Goal: Find specific page/section: Find specific page/section

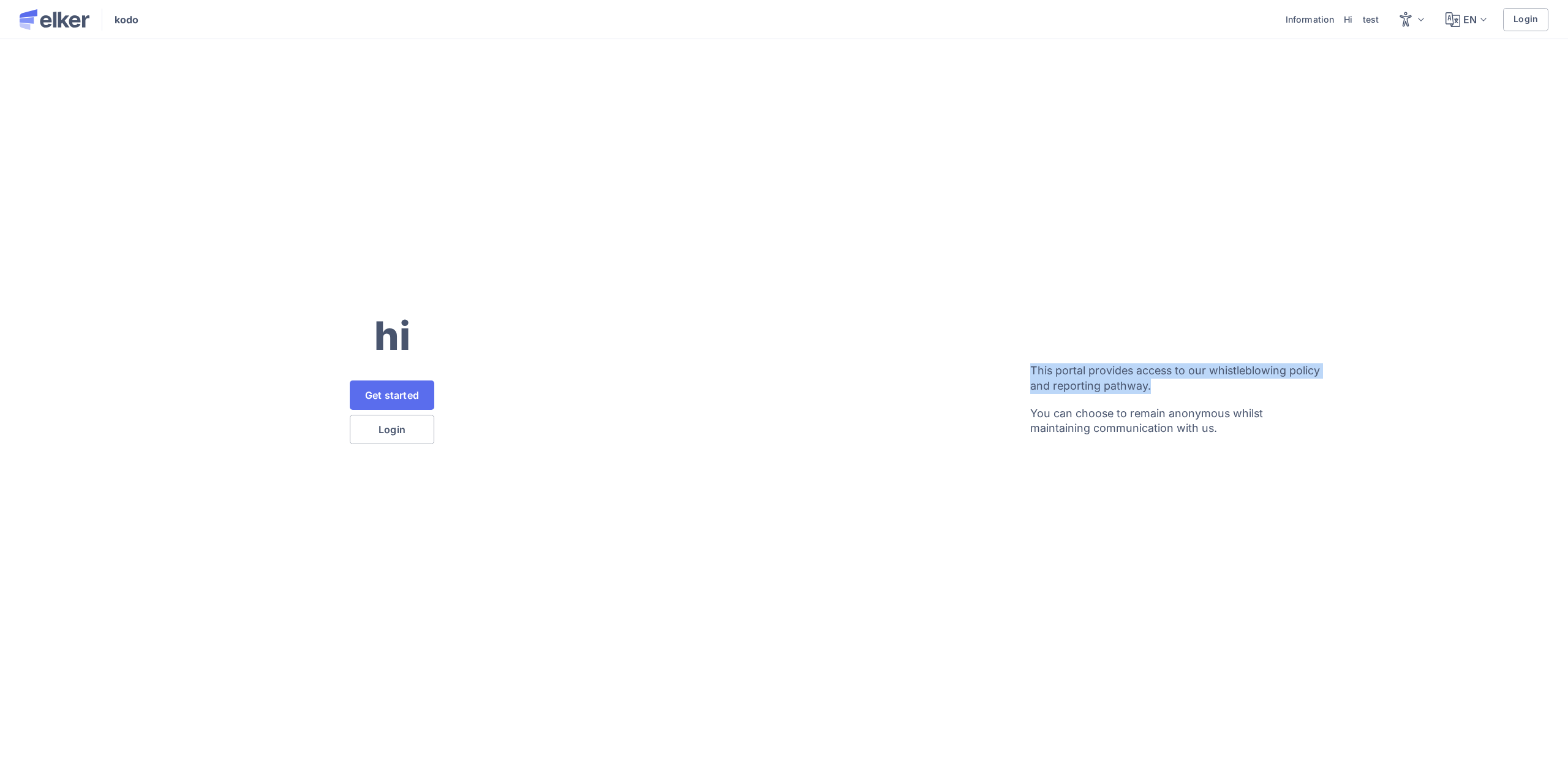
drag, startPoint x: 1025, startPoint y: 375, endPoint x: 1193, endPoint y: 395, distance: 169.2
click at [1193, 395] on div "This portal provides access to our whistleblowing policy and reporting pathway.…" at bounding box center [1176, 382] width 784 height 266
copy p "This portal provides access to our whistleblowing policy and reporting pathway."
click at [1469, 15] on span "EN" at bounding box center [1469, 19] width 13 height 15
click at [1465, 100] on div "German" at bounding box center [1458, 88] width 70 height 30
